Goal: Information Seeking & Learning: Check status

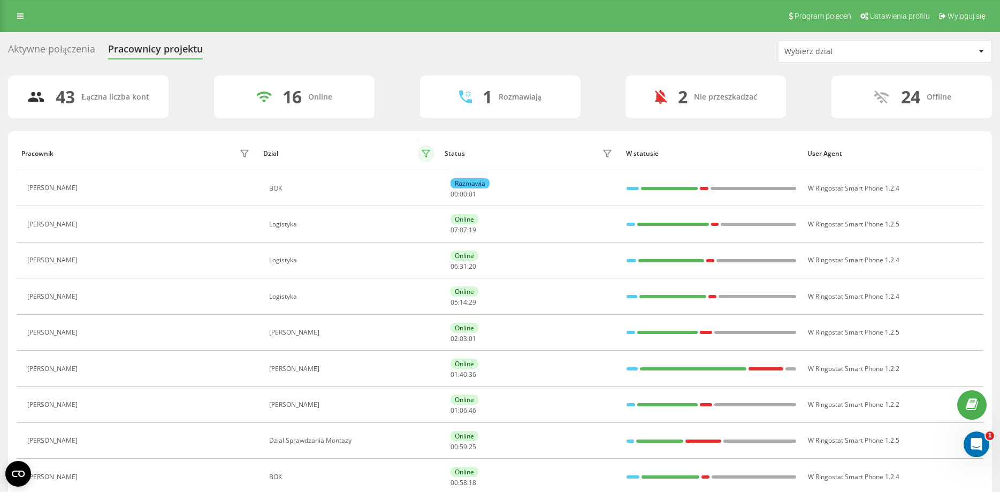
click at [420, 151] on button at bounding box center [425, 153] width 17 height 17
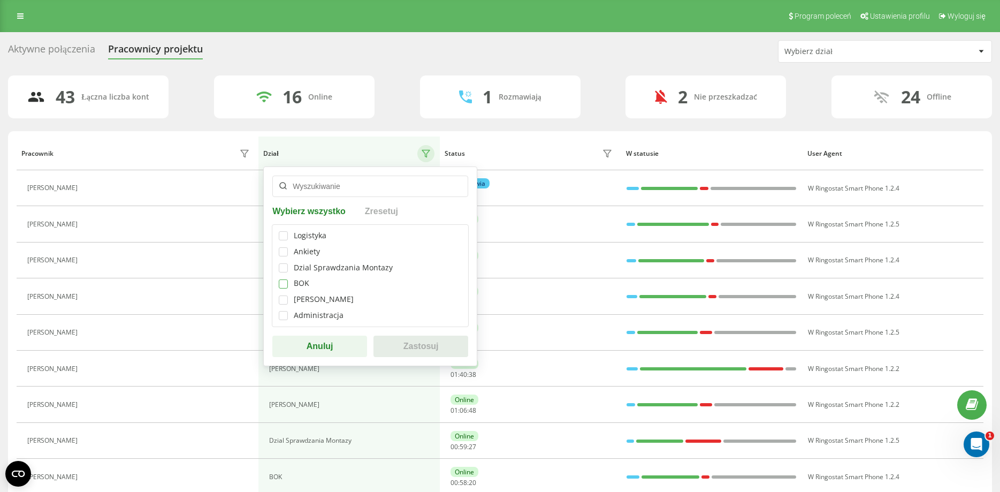
click at [286, 279] on label at bounding box center [283, 279] width 9 height 0
checkbox input "true"
click at [403, 345] on button "Zastosuj" at bounding box center [420, 345] width 95 height 21
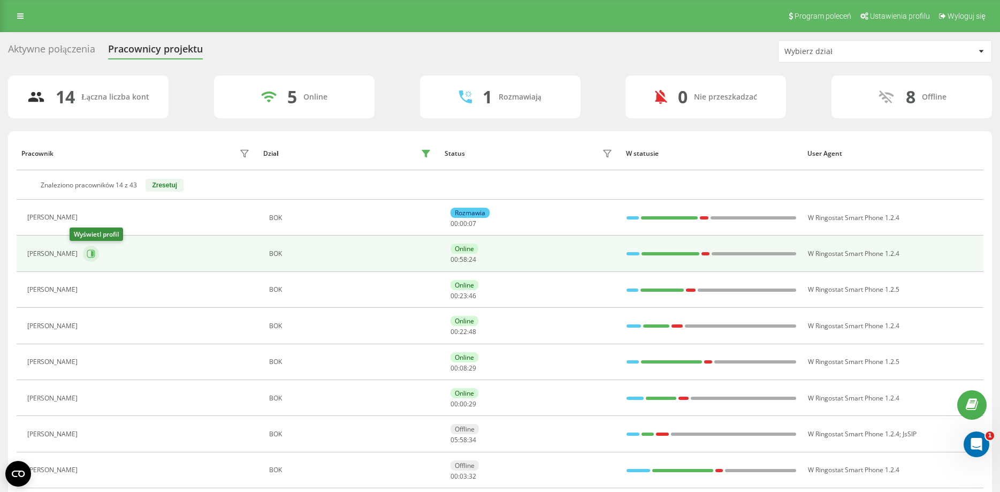
click at [87, 253] on icon at bounding box center [91, 253] width 9 height 9
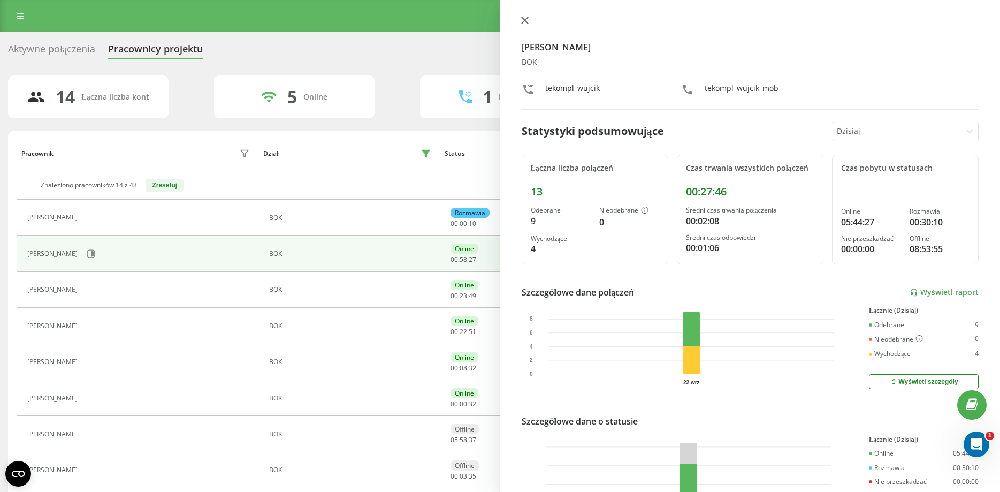
click at [521, 18] on icon at bounding box center [524, 20] width 7 height 7
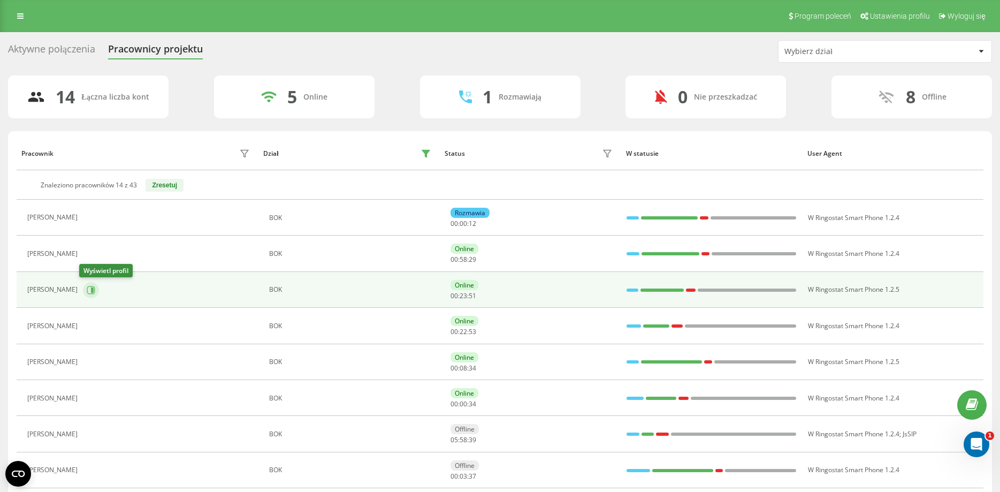
click at [87, 288] on icon at bounding box center [91, 290] width 9 height 9
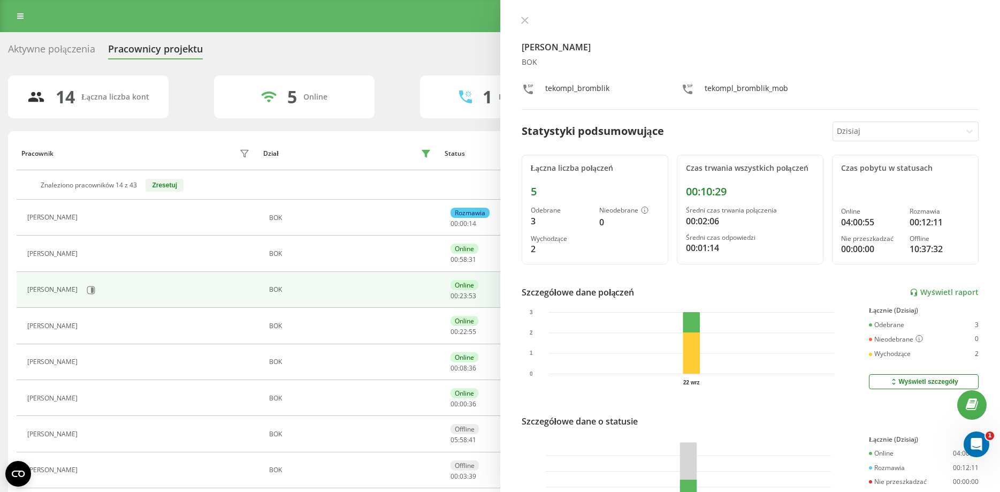
click at [529, 16] on div "[PERSON_NAME] BOK tekompl_bromblik tekompl_bromblik_mob Statystyki podsumowując…" at bounding box center [750, 246] width 500 height 492
click at [521, 21] on icon at bounding box center [524, 20] width 7 height 7
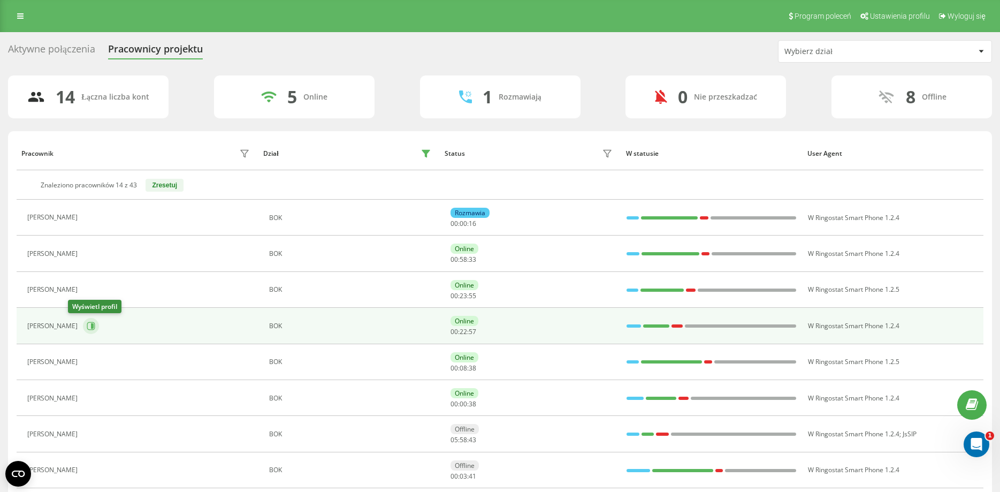
click at [83, 327] on button at bounding box center [91, 326] width 16 height 16
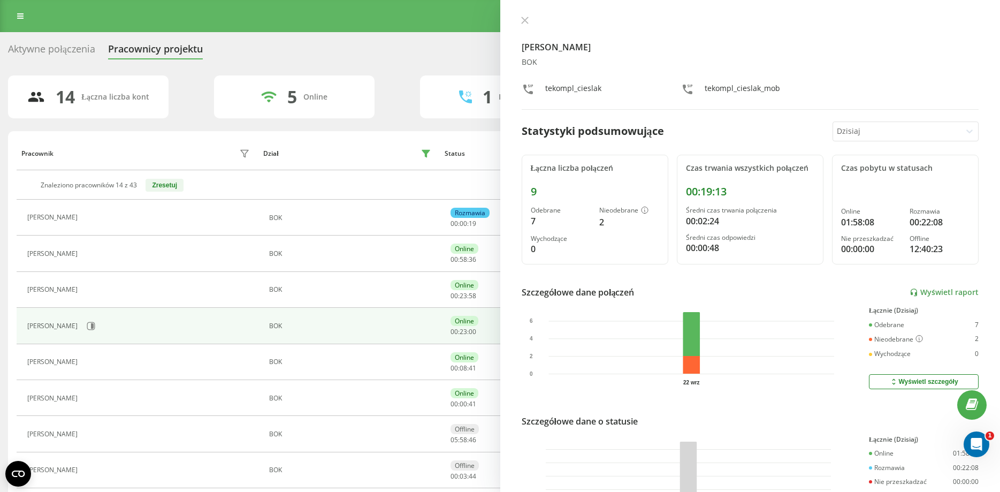
click at [524, 16] on div "[PERSON_NAME] BOK tekompl_cieslak tekompl_cieslak_mob Statystyki podsumowujące …" at bounding box center [750, 246] width 500 height 492
click at [524, 19] on icon at bounding box center [524, 20] width 7 height 7
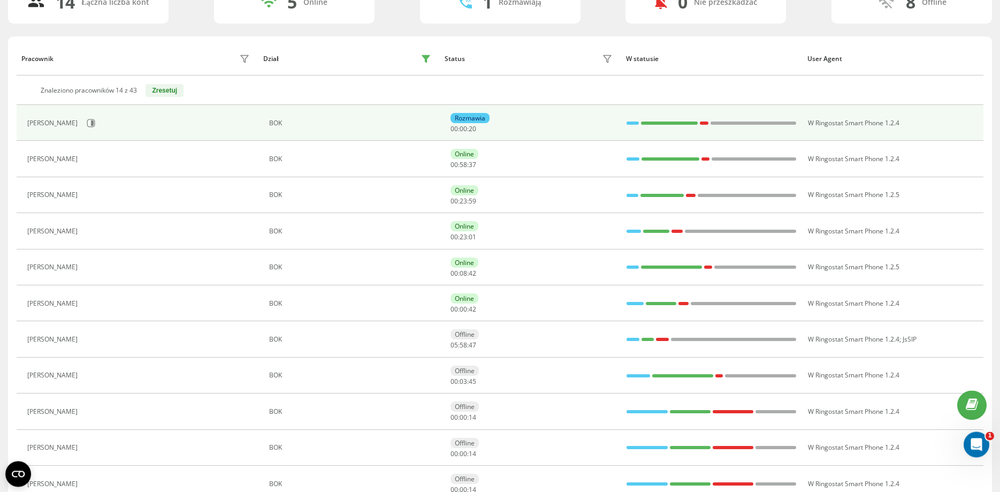
scroll to position [109, 0]
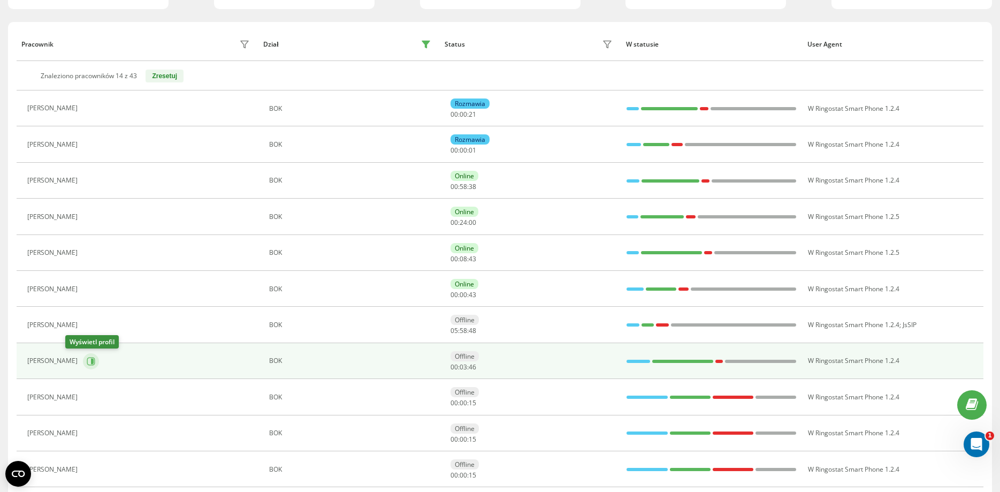
click at [91, 362] on icon at bounding box center [92, 360] width 3 height 5
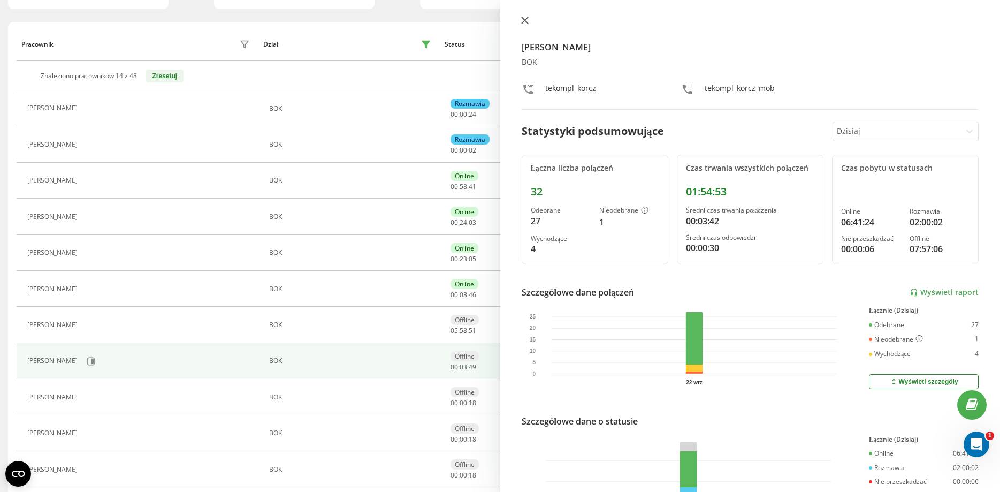
click at [524, 19] on icon at bounding box center [524, 20] width 7 height 7
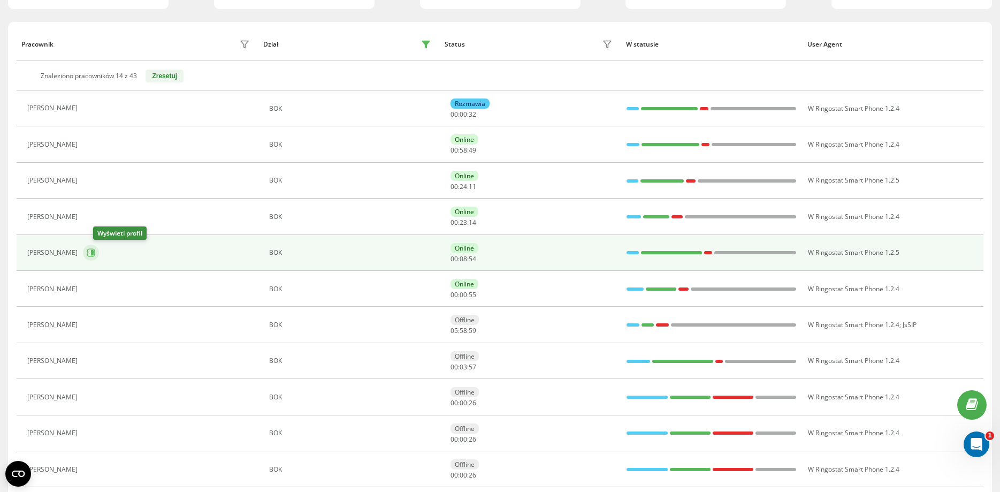
click at [95, 251] on icon at bounding box center [91, 252] width 9 height 9
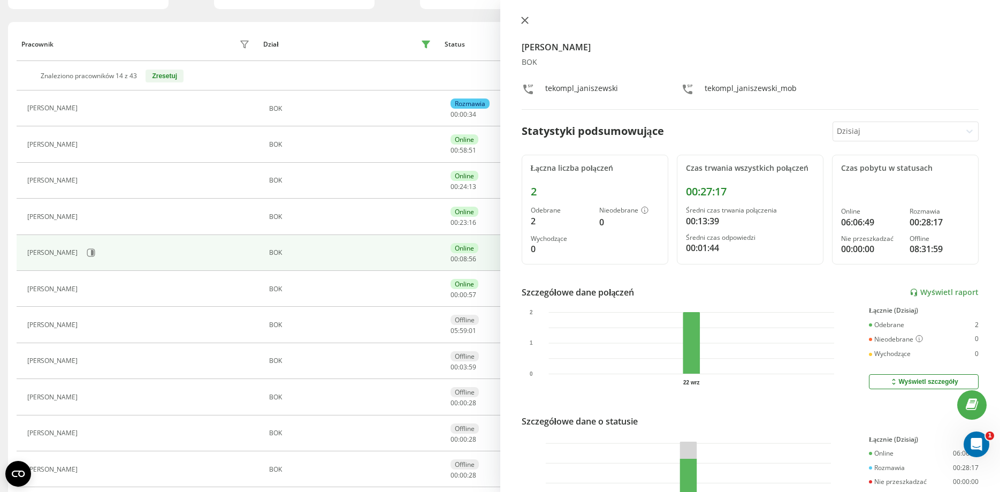
click at [521, 22] on icon at bounding box center [524, 20] width 7 height 7
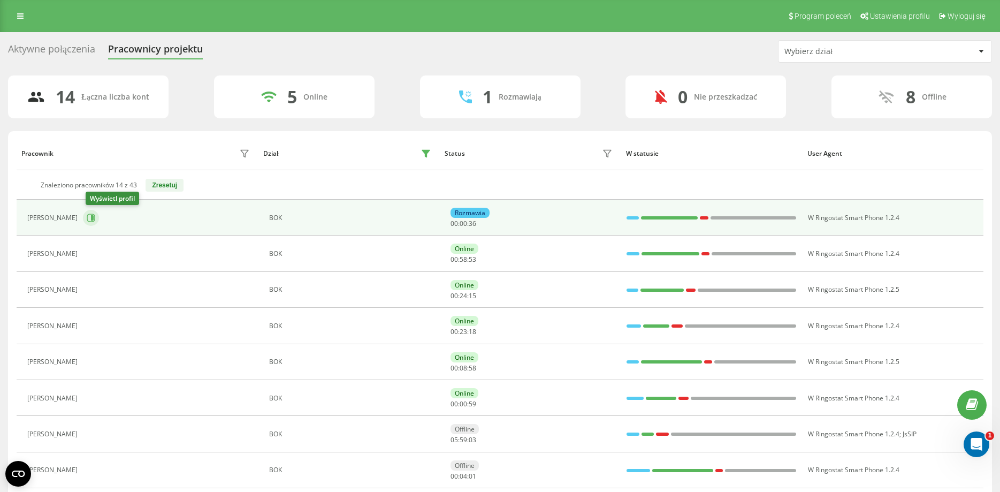
click at [86, 218] on button at bounding box center [91, 218] width 16 height 16
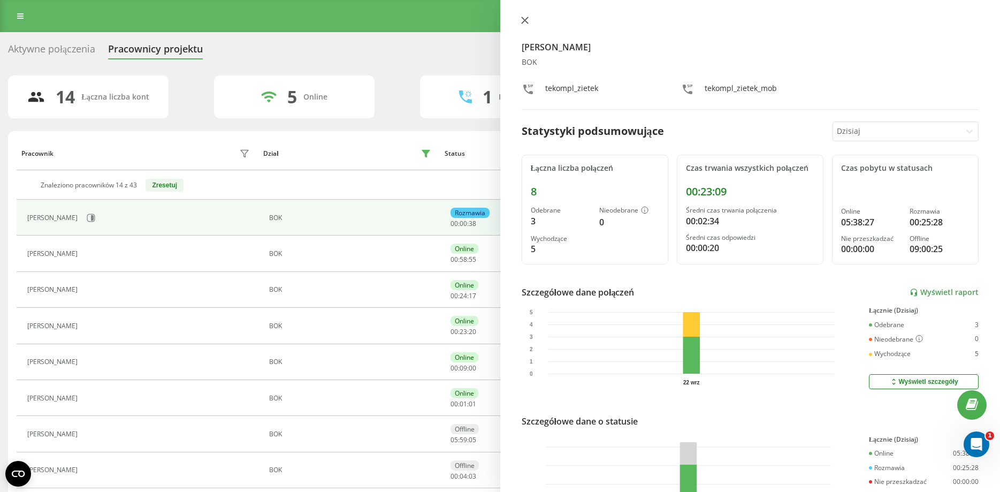
click at [528, 18] on button at bounding box center [525, 21] width 14 height 10
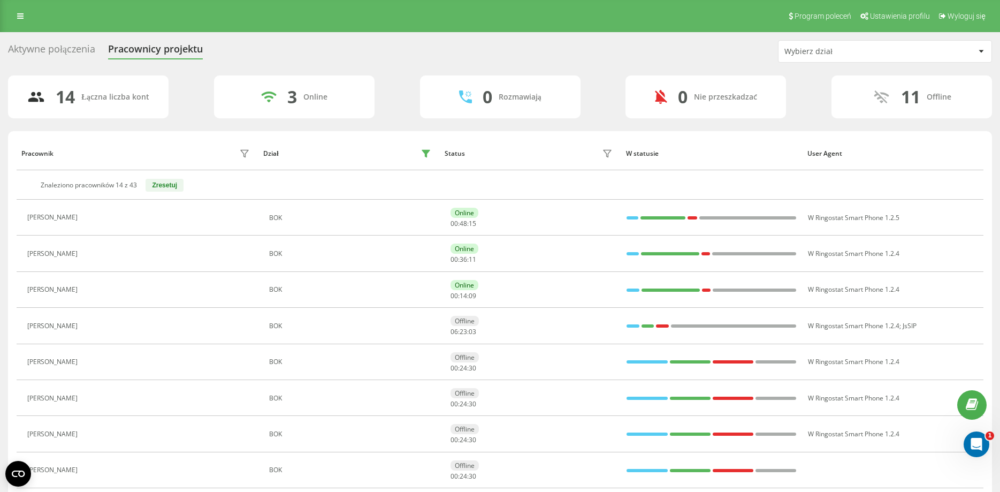
click at [172, 187] on button "Zresetuj" at bounding box center [165, 185] width 38 height 13
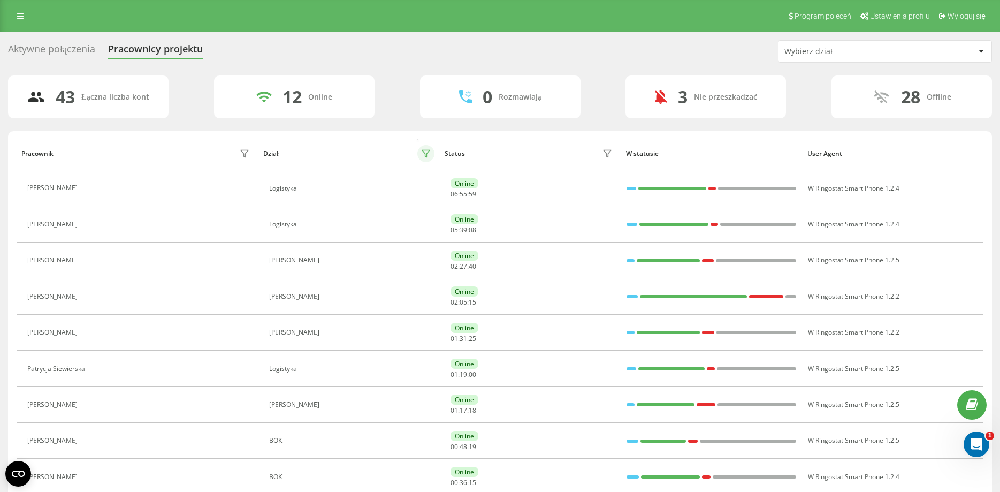
click at [426, 150] on icon at bounding box center [425, 153] width 7 height 7
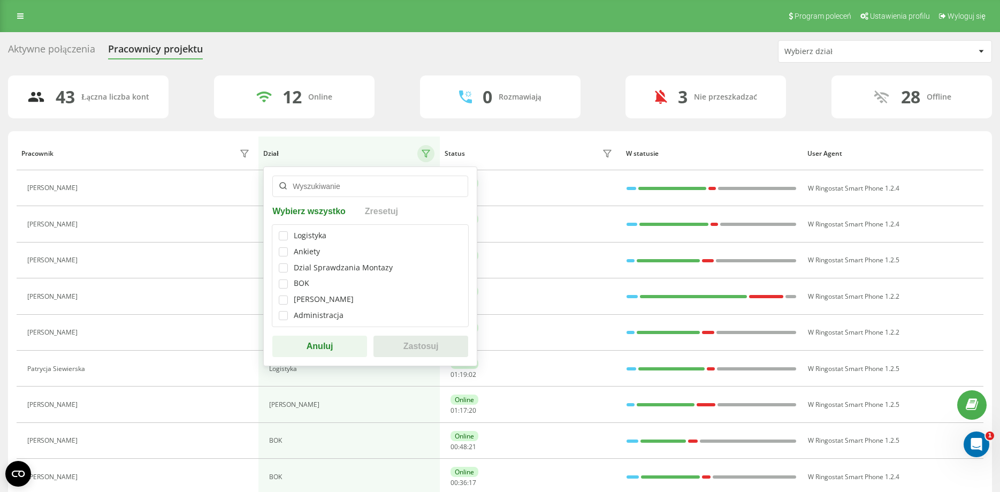
click at [292, 283] on div "BOK" at bounding box center [370, 283] width 183 height 9
click at [281, 279] on label at bounding box center [283, 279] width 9 height 0
checkbox input "true"
click at [409, 348] on button "Zastosuj" at bounding box center [420, 345] width 95 height 21
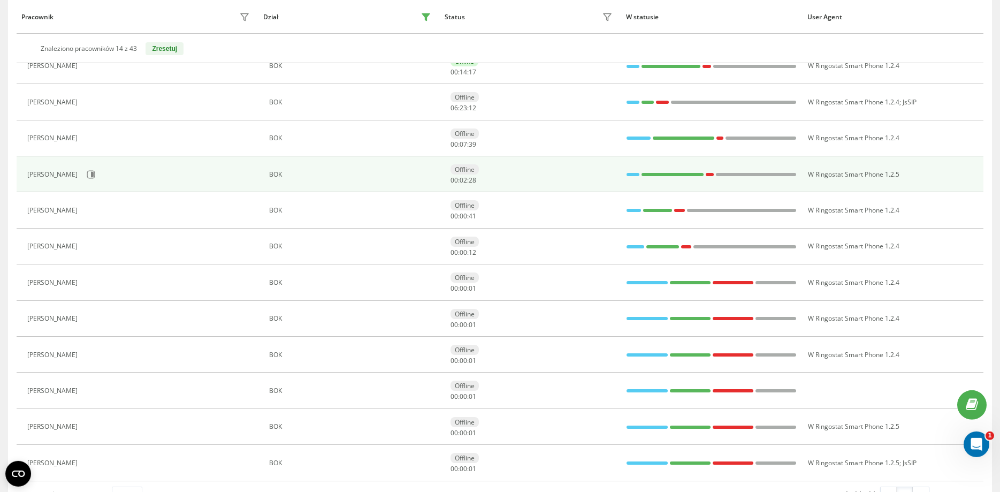
scroll to position [253, 0]
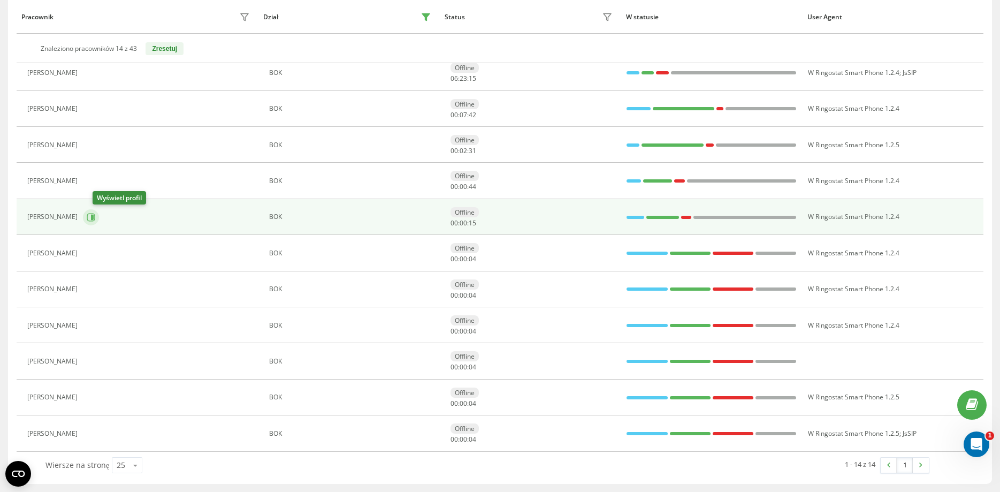
click at [94, 215] on icon at bounding box center [92, 216] width 3 height 5
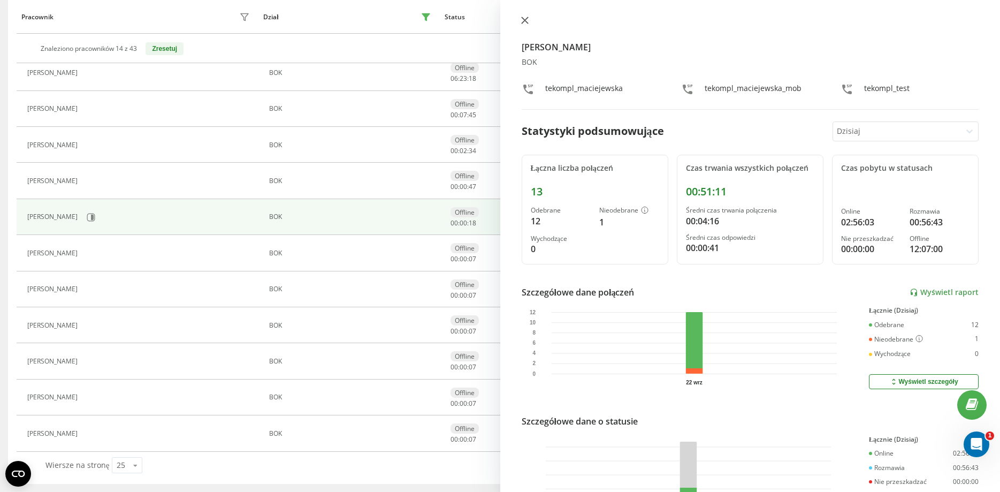
click at [523, 19] on icon at bounding box center [524, 20] width 6 height 6
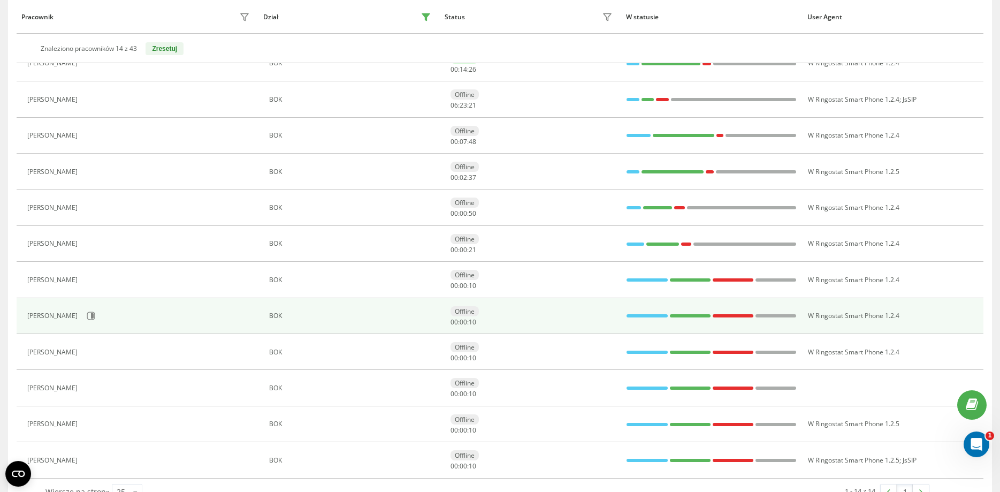
scroll to position [199, 0]
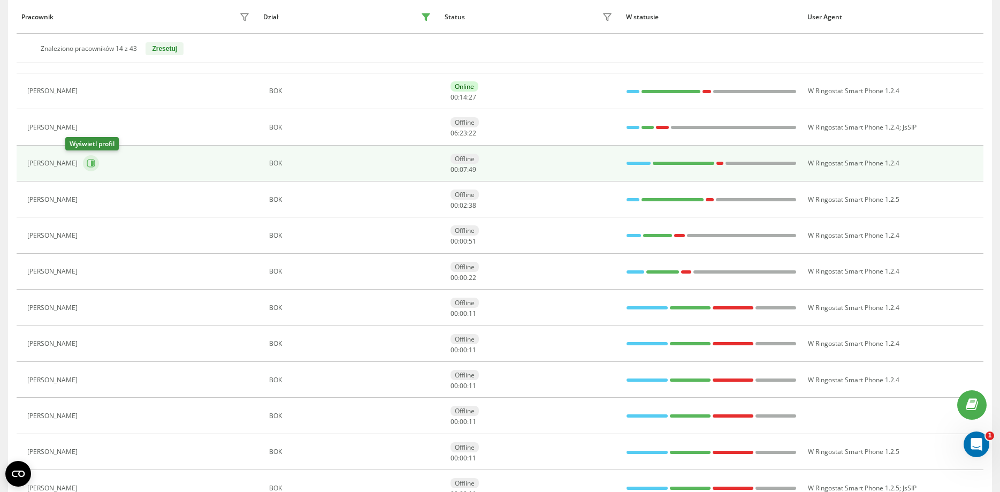
click at [91, 164] on icon at bounding box center [92, 163] width 3 height 5
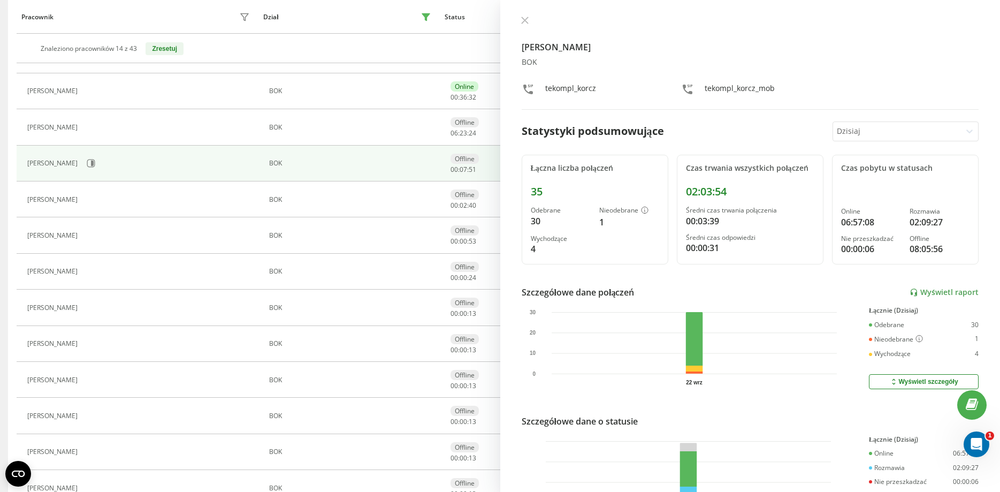
scroll to position [126, 0]
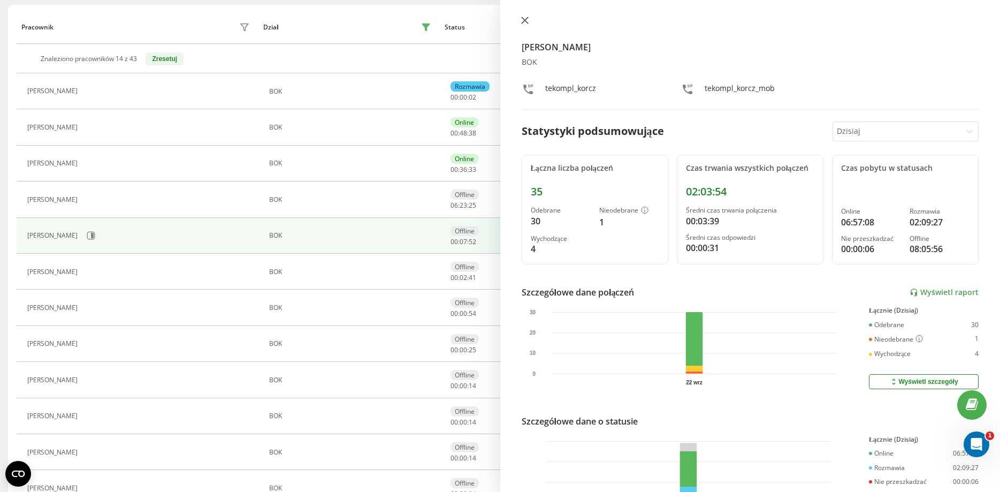
click at [527, 21] on icon at bounding box center [524, 20] width 7 height 7
